Goal: Task Accomplishment & Management: Manage account settings

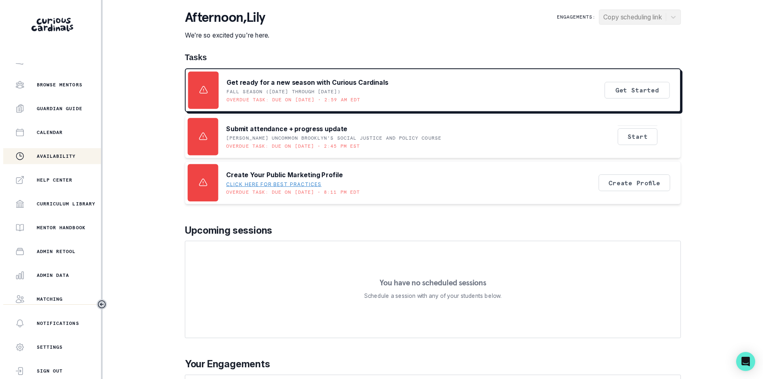
scroll to position [110, 0]
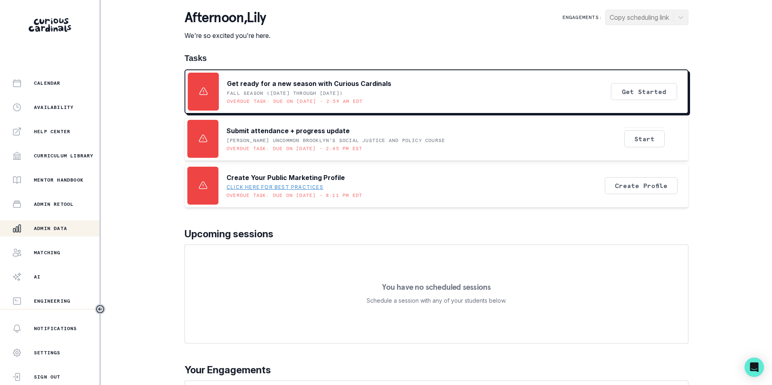
click at [55, 227] on p "Admin Data" at bounding box center [50, 228] width 33 height 6
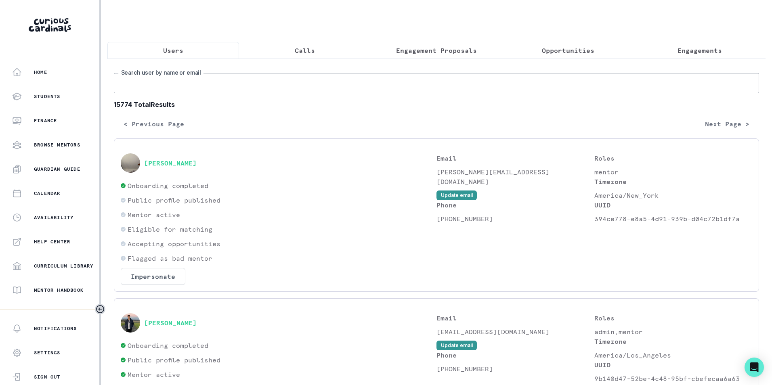
click at [172, 84] on input "Search user by name or email" at bounding box center [436, 83] width 645 height 20
paste input "[EMAIL_ADDRESS][DOMAIN_NAME]"
type input "[EMAIL_ADDRESS][DOMAIN_NAME]"
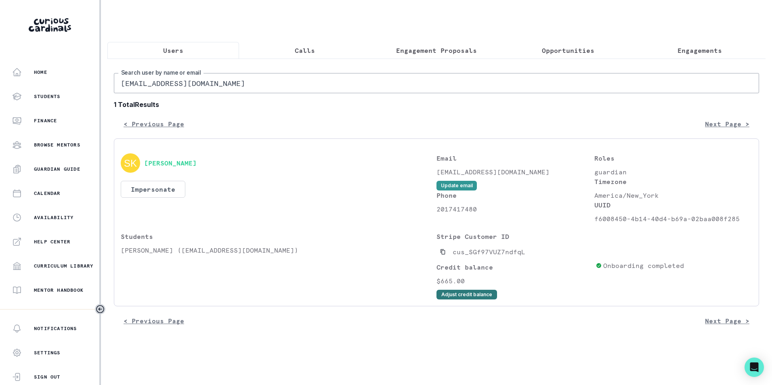
click at [471, 300] on button "Adjust credit balance" at bounding box center [467, 295] width 61 height 10
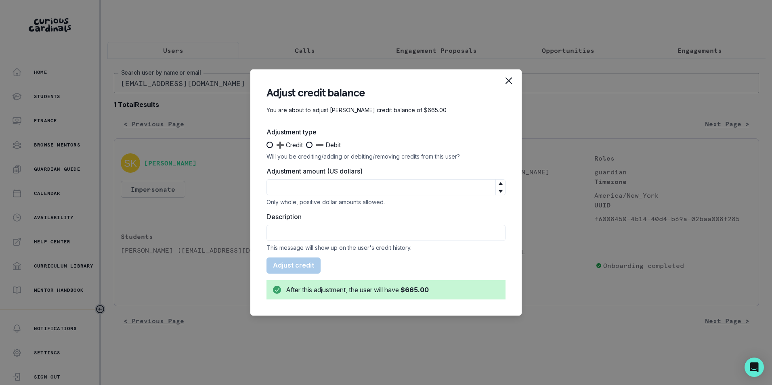
click at [268, 145] on span at bounding box center [270, 145] width 6 height 6
click at [267, 145] on input "➕ Credit" at bounding box center [266, 145] width 0 height 0
radio input "true"
click at [293, 190] on input "Adjustment amount (US dollars)" at bounding box center [386, 187] width 239 height 16
type input "50"
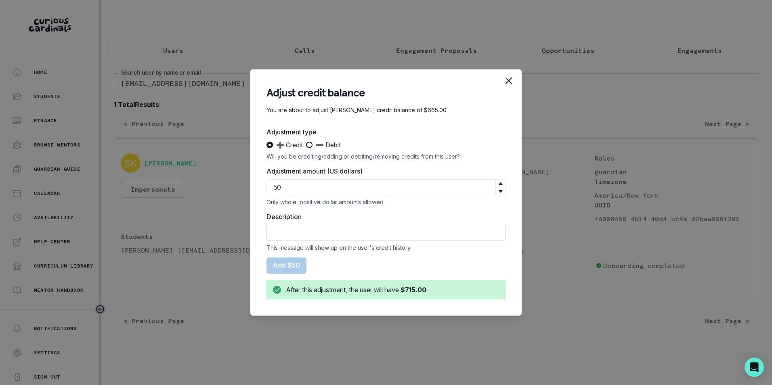
click at [290, 234] on input "Description" at bounding box center [386, 233] width 239 height 16
click at [451, 359] on div "Adjust credit balance You are about to adjust [PERSON_NAME] credit balance of $…" at bounding box center [386, 192] width 772 height 385
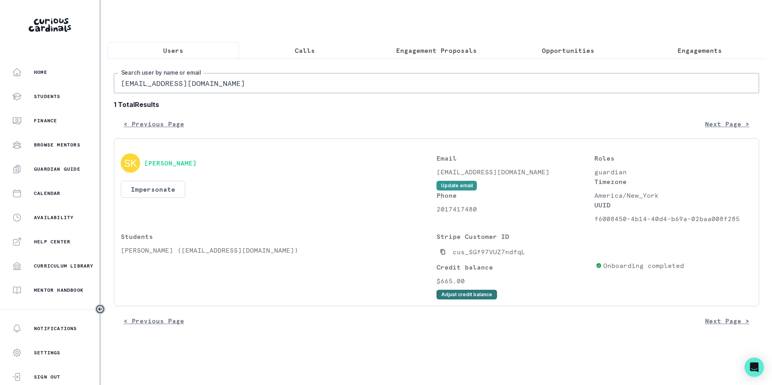
click at [480, 300] on button "Adjust credit balance" at bounding box center [467, 295] width 61 height 10
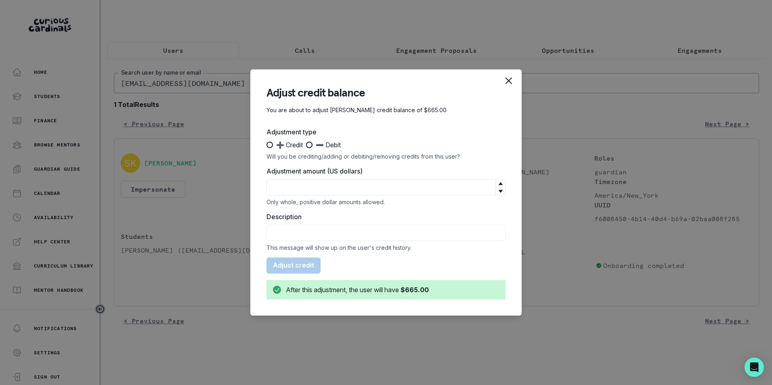
drag, startPoint x: 269, startPoint y: 144, endPoint x: 282, endPoint y: 164, distance: 23.9
click at [269, 144] on span at bounding box center [270, 145] width 6 height 6
click at [267, 145] on input "➕ Credit" at bounding box center [266, 145] width 0 height 0
radio input "true"
click at [302, 189] on input "Adjustment amount (US dollars)" at bounding box center [386, 187] width 239 height 16
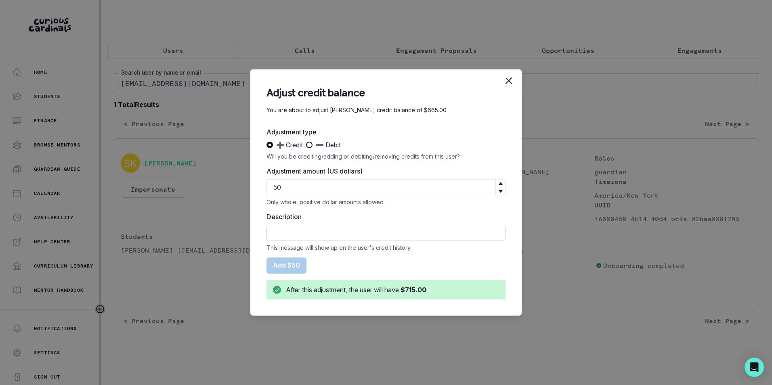
type input "50"
click at [305, 230] on input "Description" at bounding box center [386, 233] width 239 height 16
type input "C"
click at [313, 233] on input "Credit for [DATE] Capped subscription credit rollover deduction" at bounding box center [386, 233] width 239 height 16
click at [476, 128] on label "Adjustment type" at bounding box center [384, 132] width 234 height 10
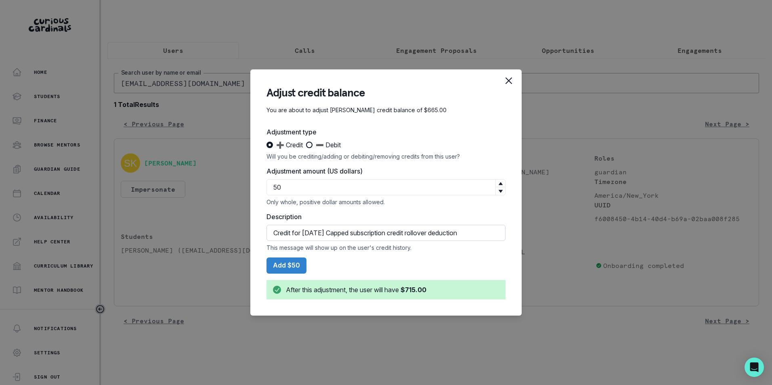
click at [375, 232] on input "Credit for [DATE] Capped subscription credit rollover deduction" at bounding box center [386, 233] width 239 height 16
click at [416, 234] on input "Credit for [DATE] Capped Subscription credit rollover deduction" at bounding box center [386, 233] width 239 height 16
click at [435, 232] on input "Credit for [DATE] Capped Subscription Credit rollover deduction" at bounding box center [386, 233] width 239 height 16
click at [462, 231] on input "Credit for [DATE] Capped Subscription Credit Rollover deduction" at bounding box center [386, 233] width 239 height 16
type input "Credit for [DATE] Capped Subscription Credit Rollover Deduction"
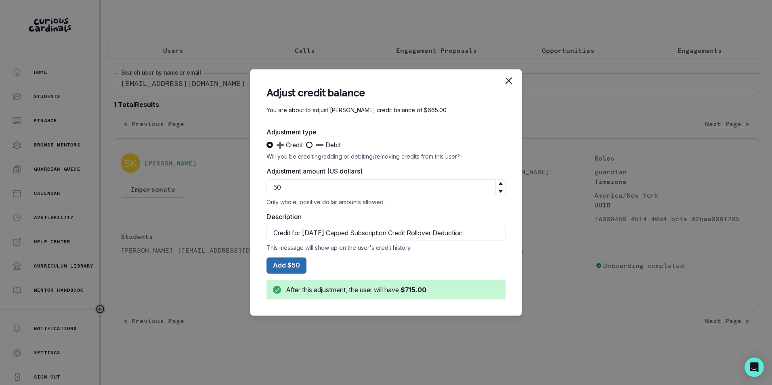
click at [285, 266] on button "Add $50" at bounding box center [287, 266] width 40 height 16
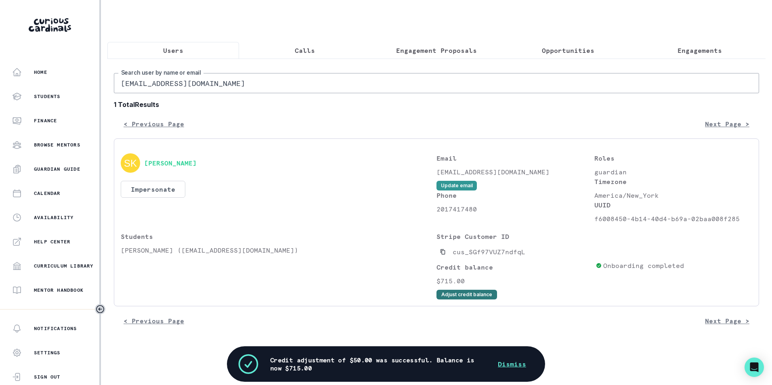
click at [467, 300] on button "Adjust credit balance" at bounding box center [467, 295] width 61 height 10
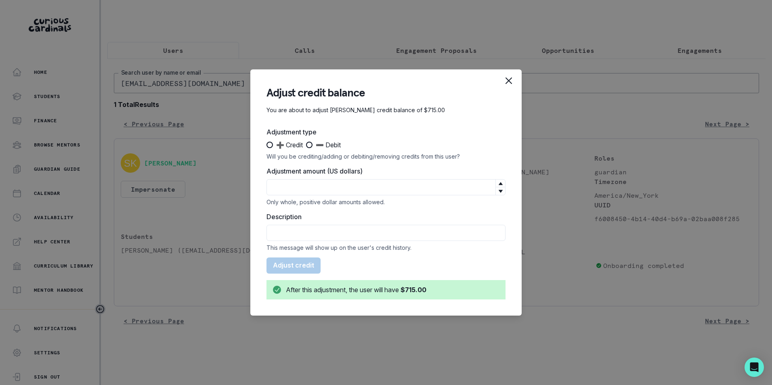
click at [313, 143] on span at bounding box center [309, 145] width 6 height 6
click at [306, 145] on input "➖ Debit" at bounding box center [306, 145] width 0 height 0
radio input "true"
click at [324, 192] on input "Adjustment amount (US dollars)" at bounding box center [386, 187] width 239 height 16
type input "380"
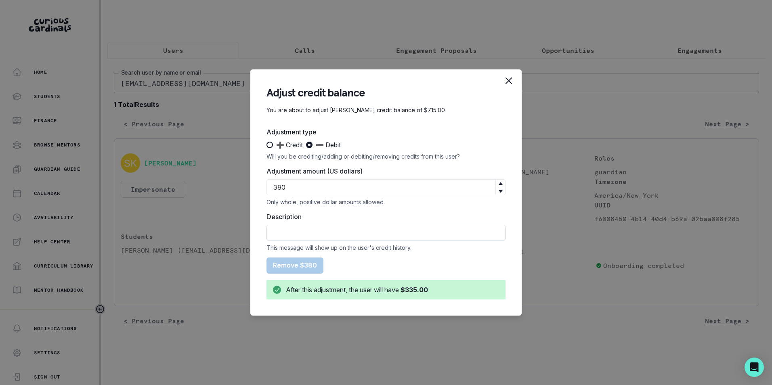
click at [323, 235] on input "Description" at bounding box center [386, 233] width 239 height 16
type input "Refund was issued for September"
click at [478, 130] on label "Adjustment type" at bounding box center [384, 132] width 234 height 10
click at [296, 264] on button "Remove $380" at bounding box center [295, 266] width 57 height 16
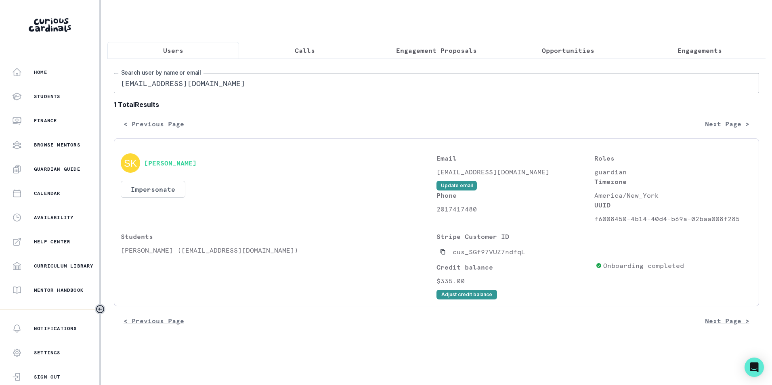
click at [211, 89] on input "[EMAIL_ADDRESS][DOMAIN_NAME]" at bounding box center [436, 83] width 645 height 20
paste input "[EMAIL_ADDRESS]"
type input "[EMAIL_ADDRESS][DOMAIN_NAME]"
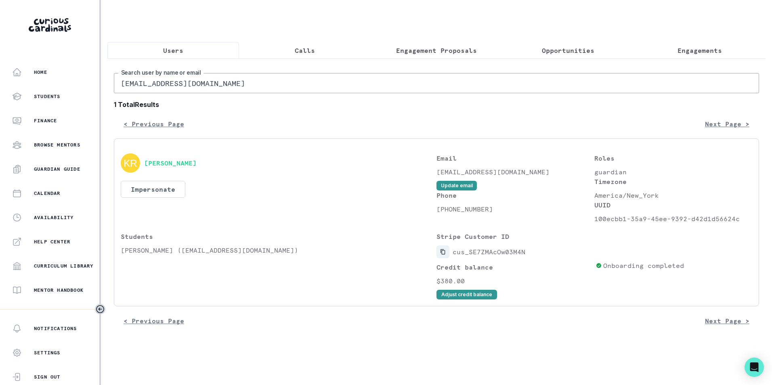
click at [444, 255] on icon "Copied to clipboard" at bounding box center [443, 252] width 6 height 6
click at [168, 195] on button "Impersonate" at bounding box center [153, 189] width 65 height 17
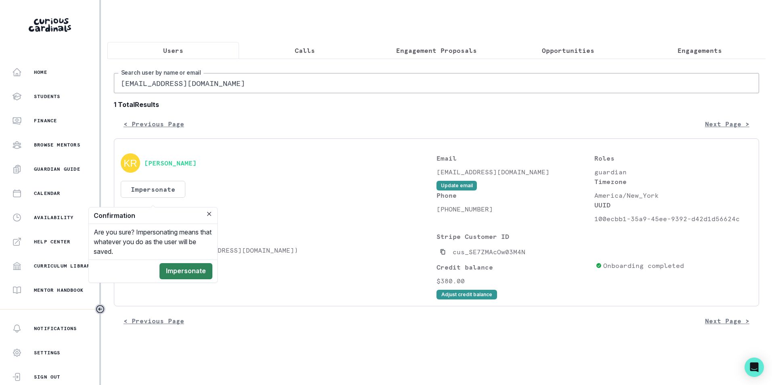
click at [185, 272] on button "Impersonate" at bounding box center [186, 271] width 53 height 16
